Goal: Entertainment & Leisure: Consume media (video, audio)

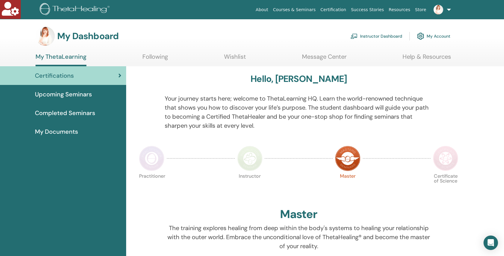
click at [388, 36] on link "Instructor Dashboard" at bounding box center [376, 36] width 52 height 13
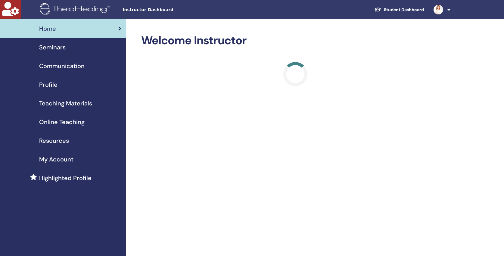
click at [74, 120] on span "Online Teaching" at bounding box center [61, 121] width 45 height 9
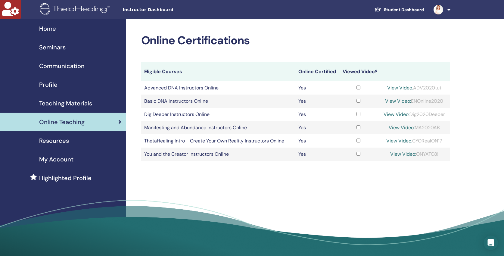
copy div "ADV2020tut"
drag, startPoint x: 444, startPoint y: 88, endPoint x: 413, endPoint y: 89, distance: 31.3
click at [415, 88] on div "View Video: ADV2020tut" at bounding box center [414, 87] width 65 height 7
click at [392, 88] on link "View Video:" at bounding box center [400, 88] width 26 height 6
copy div "ONYATC8!"
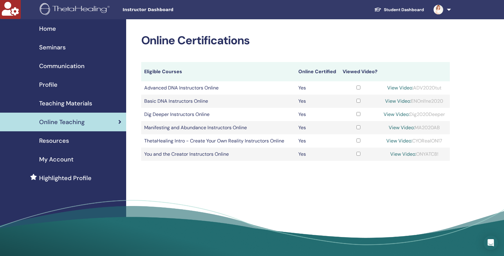
drag, startPoint x: 440, startPoint y: 154, endPoint x: 417, endPoint y: 155, distance: 23.2
click at [417, 155] on div "View Video: ONYATC8!" at bounding box center [414, 154] width 65 height 7
click at [397, 154] on link "View Video:" at bounding box center [403, 154] width 26 height 6
